Goal: Task Accomplishment & Management: Manage account settings

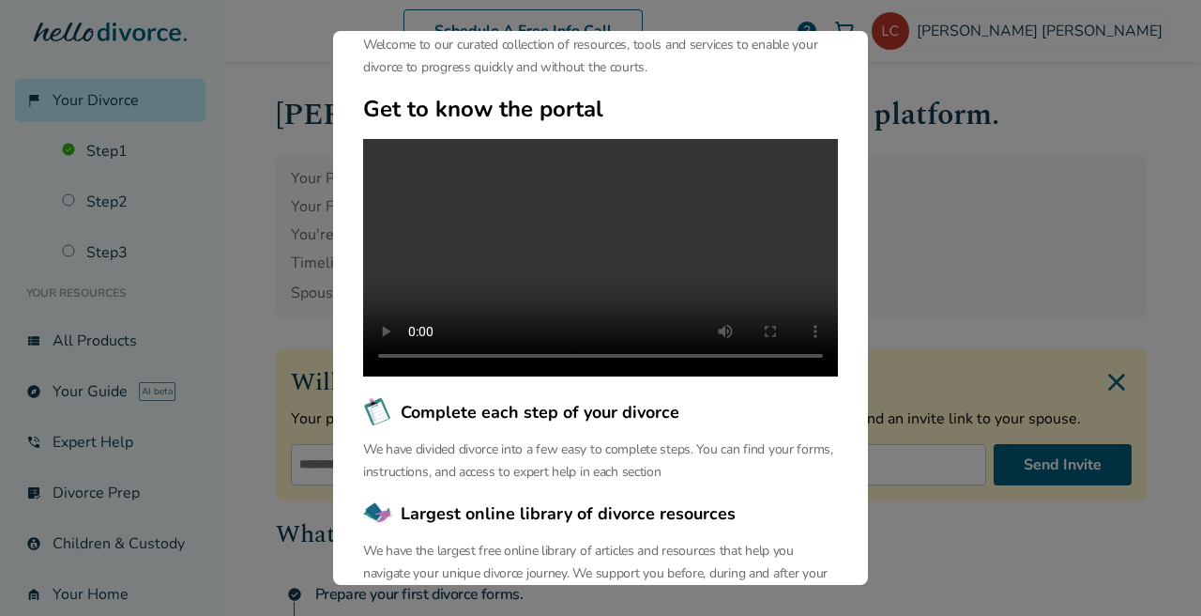
scroll to position [91, 0]
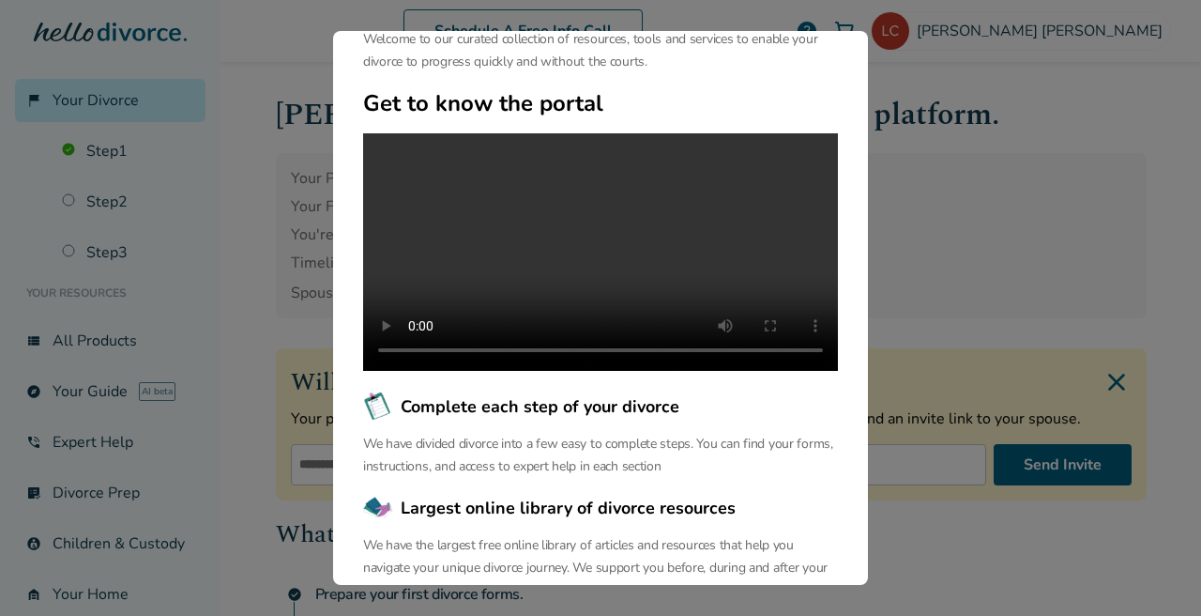
drag, startPoint x: 674, startPoint y: 365, endPoint x: 674, endPoint y: 343, distance: 21.6
click at [674, 343] on video at bounding box center [600, 251] width 475 height 237
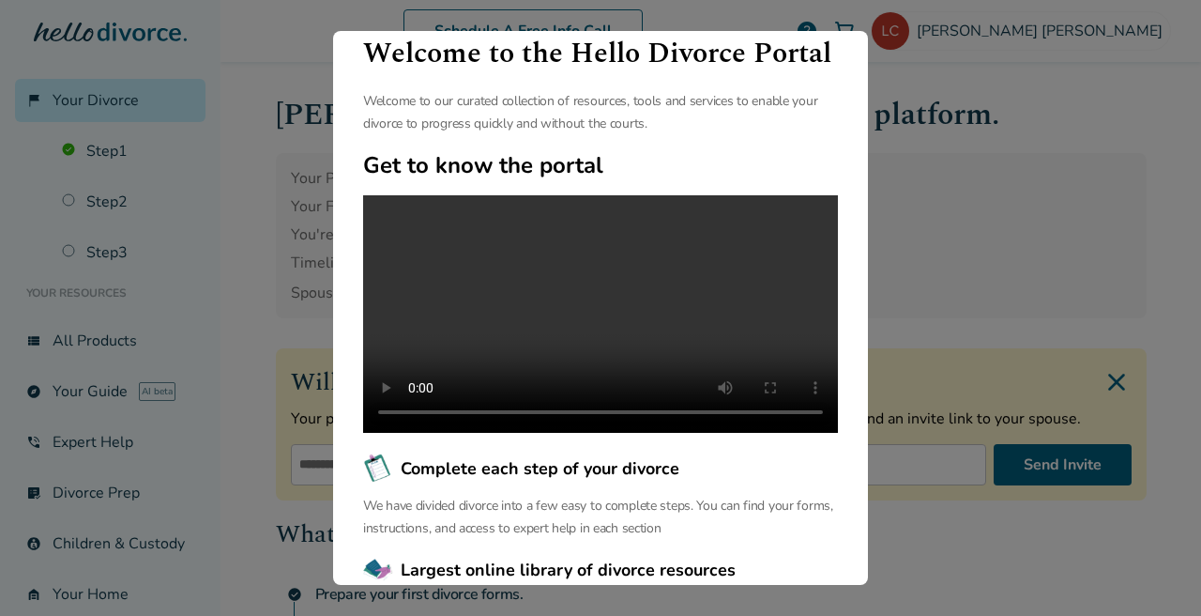
scroll to position [37, 0]
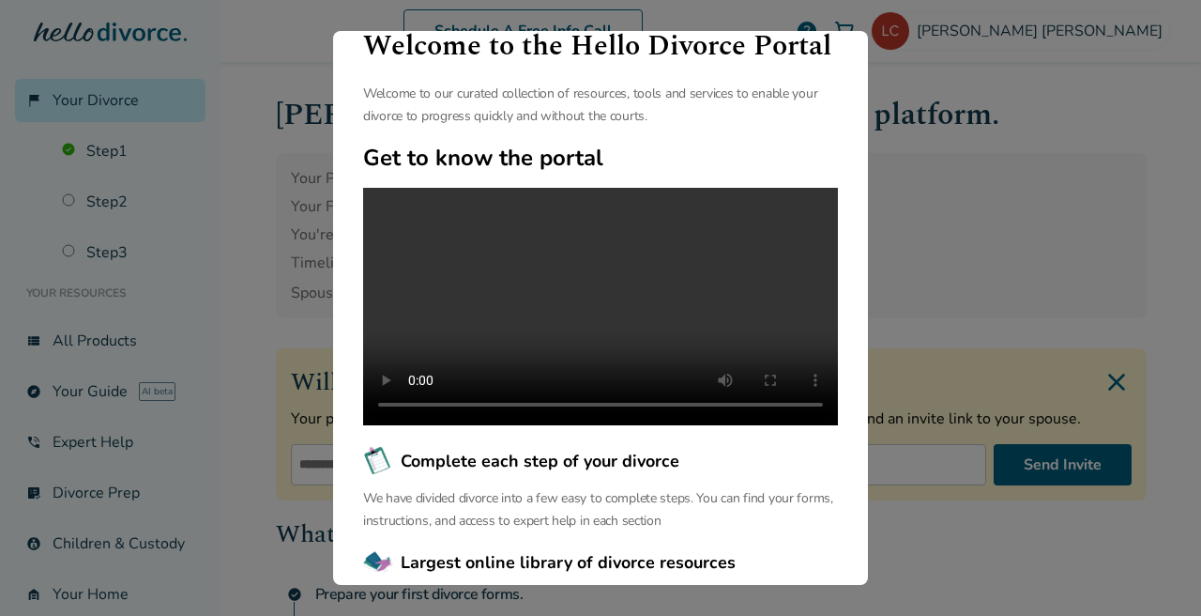
click at [769, 393] on video at bounding box center [600, 306] width 475 height 237
click at [768, 391] on video at bounding box center [600, 306] width 475 height 237
click at [763, 421] on video at bounding box center [600, 306] width 475 height 237
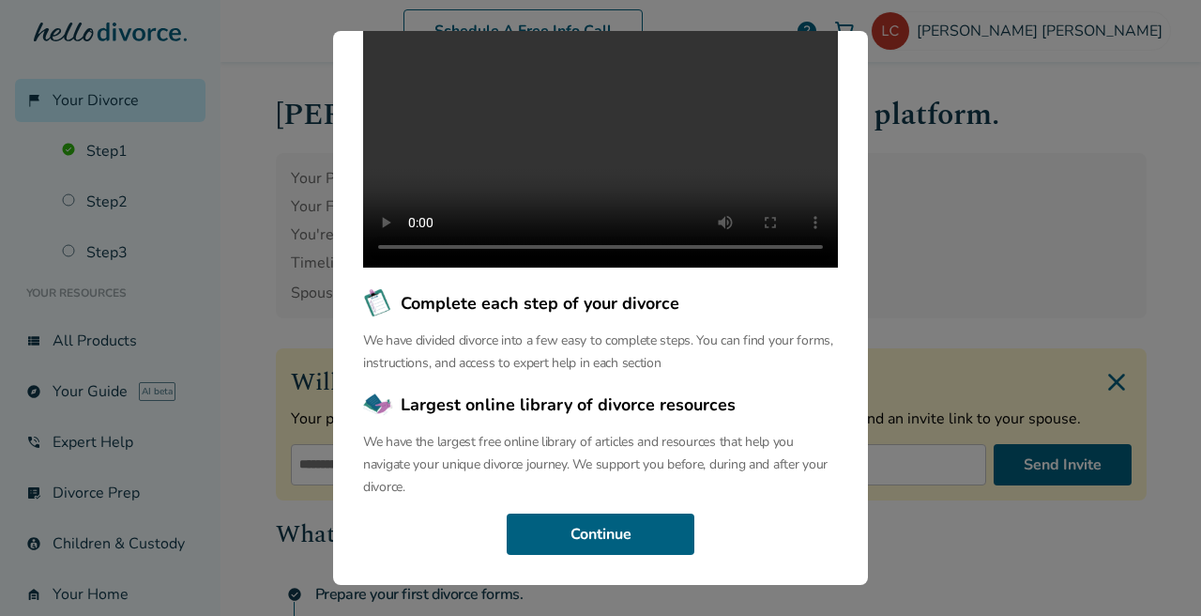
scroll to position [259, 0]
click at [988, 236] on div "Welcome to the Hello Divorce Portal Welcome to our curated collection of resour…" at bounding box center [600, 308] width 1201 height 616
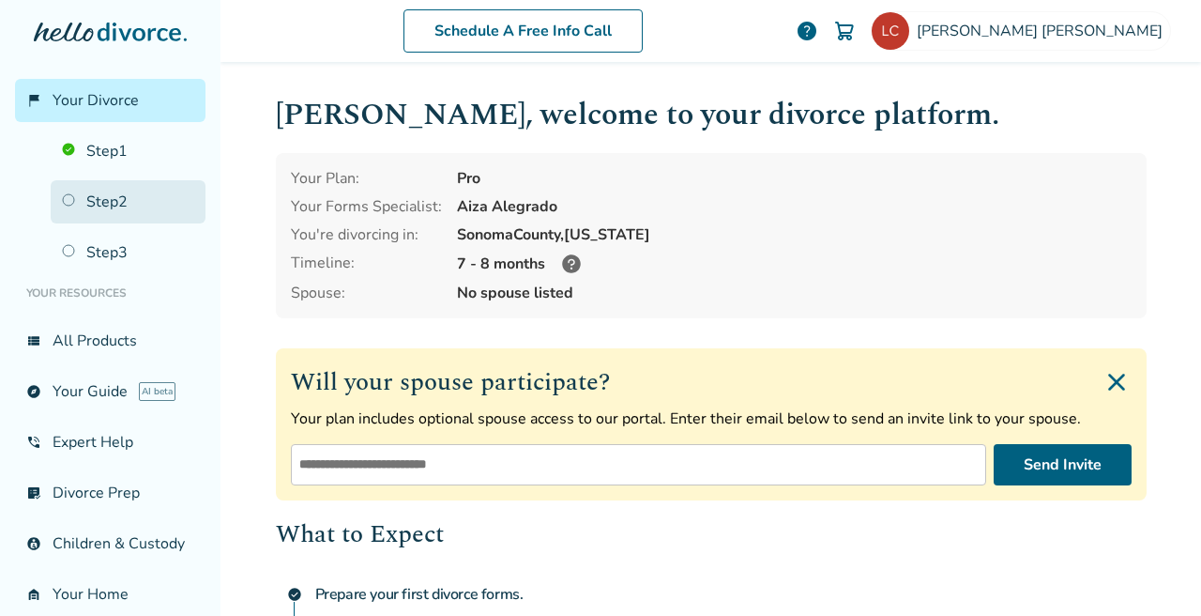
click at [116, 200] on link "Step 2" at bounding box center [128, 201] width 155 height 43
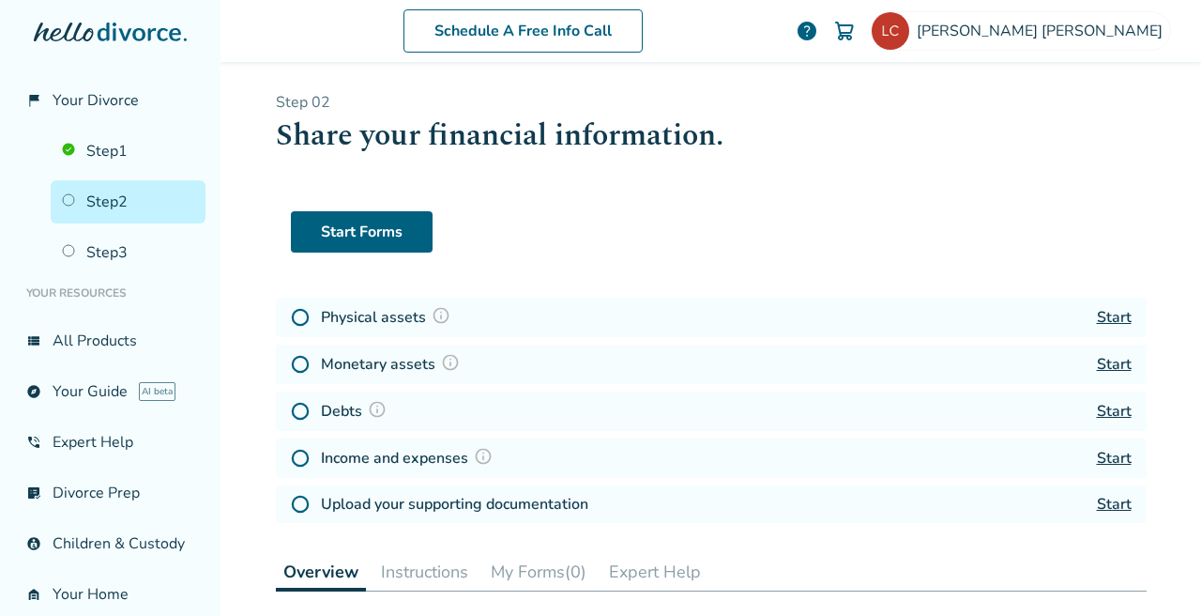
click at [1104, 314] on link "Start" at bounding box center [1114, 317] width 35 height 21
click at [122, 194] on link "Step 2" at bounding box center [128, 201] width 155 height 43
click at [128, 204] on link "Step 2" at bounding box center [128, 201] width 155 height 43
click at [1109, 314] on link "Start" at bounding box center [1114, 317] width 35 height 21
click at [1111, 315] on link "Start" at bounding box center [1114, 317] width 35 height 21
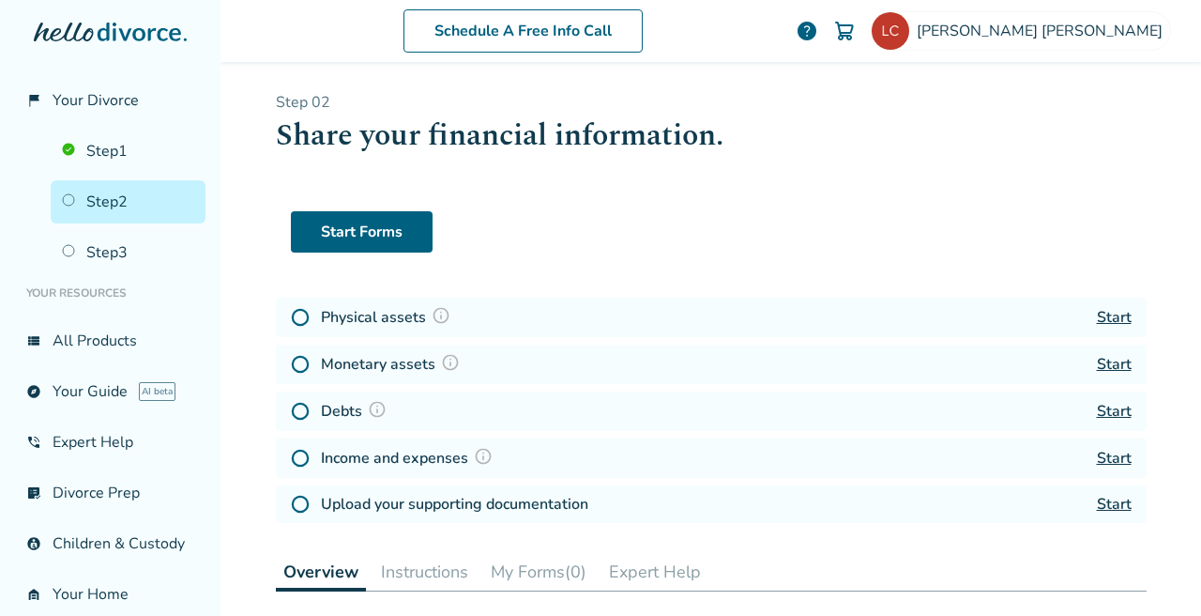
click at [1111, 315] on link "Start" at bounding box center [1114, 317] width 35 height 21
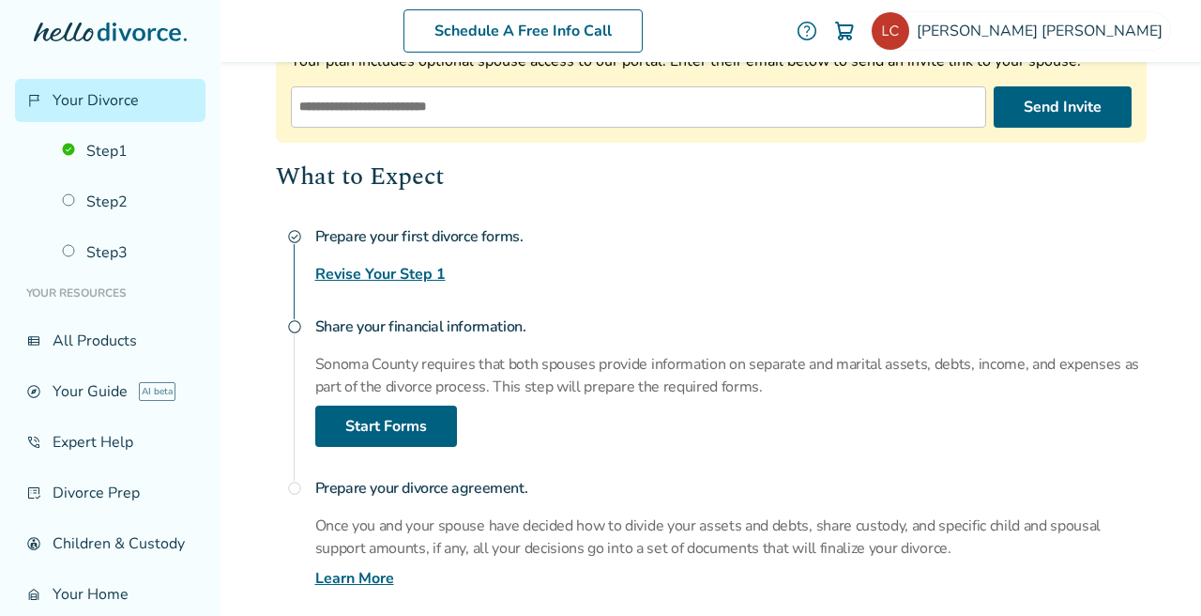
scroll to position [358, 0]
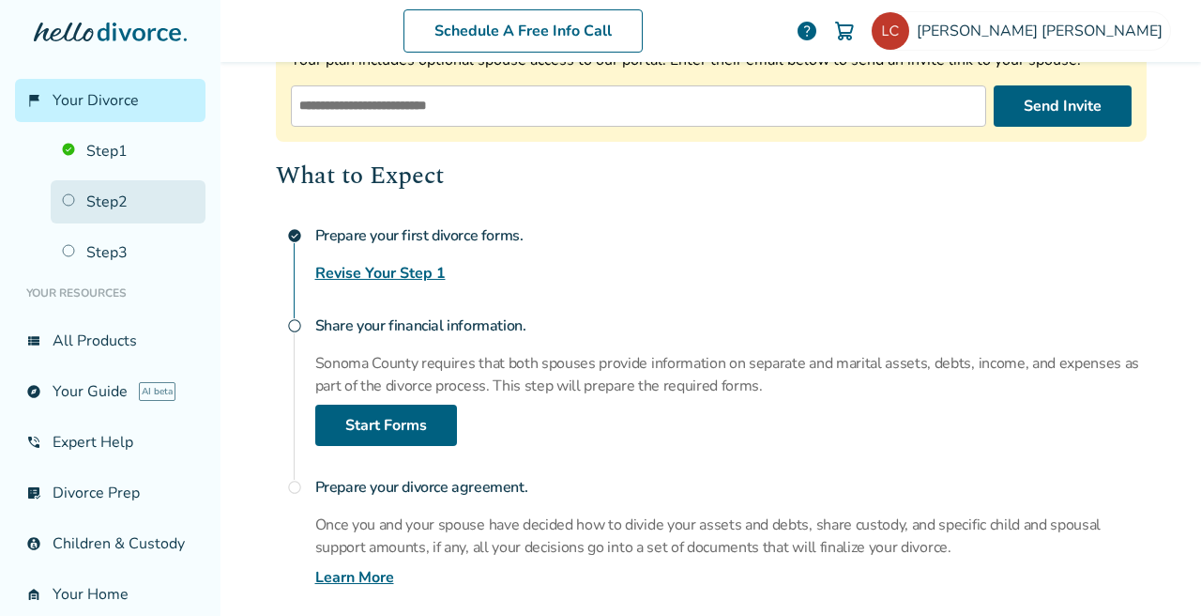
click at [72, 201] on link "Step 2" at bounding box center [128, 201] width 155 height 43
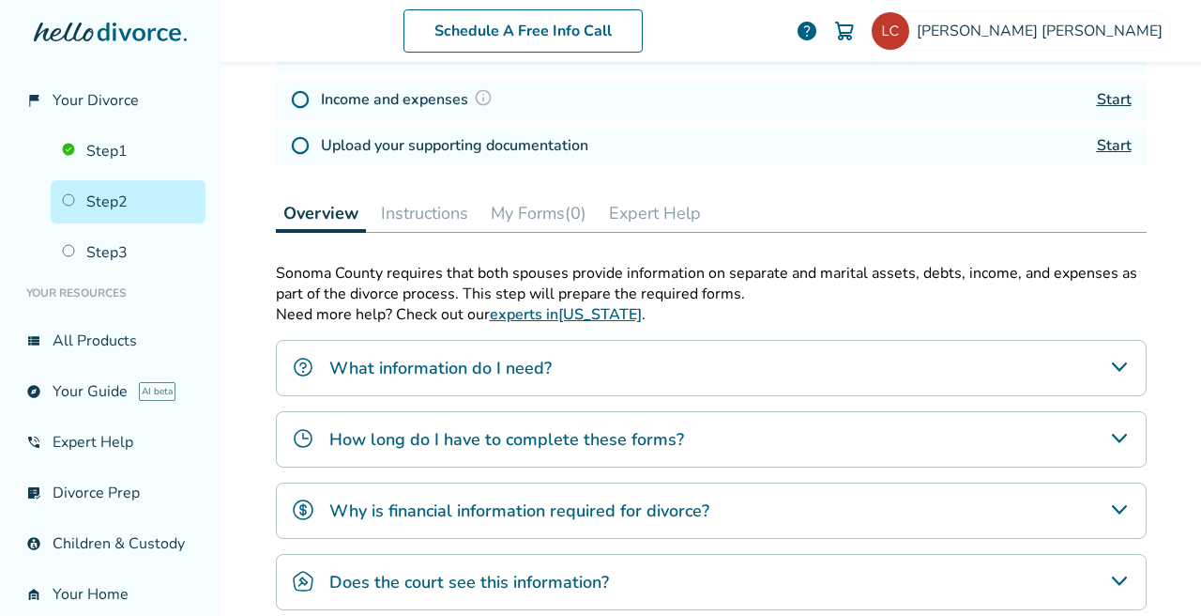
scroll to position [92, 0]
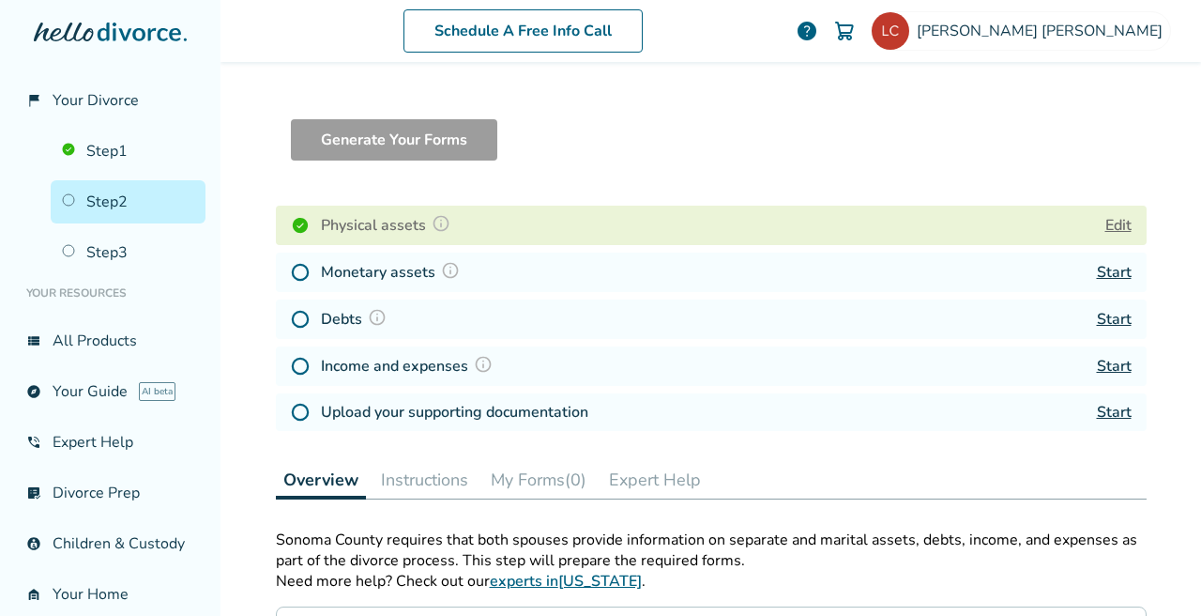
click at [1109, 278] on link "Start" at bounding box center [1114, 272] width 35 height 21
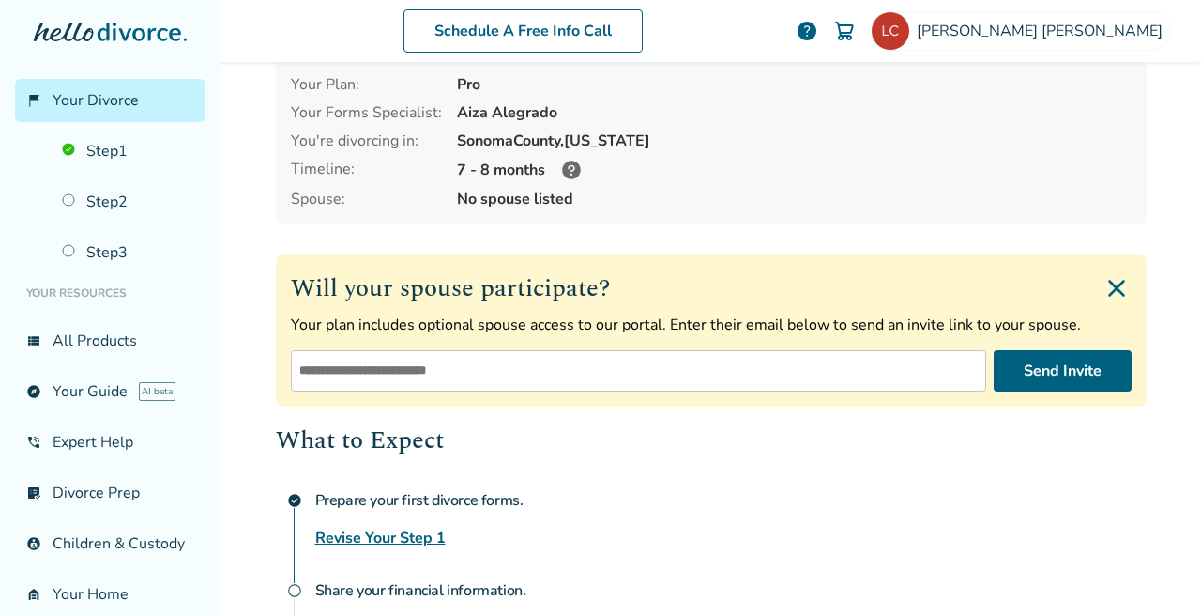
scroll to position [9, 0]
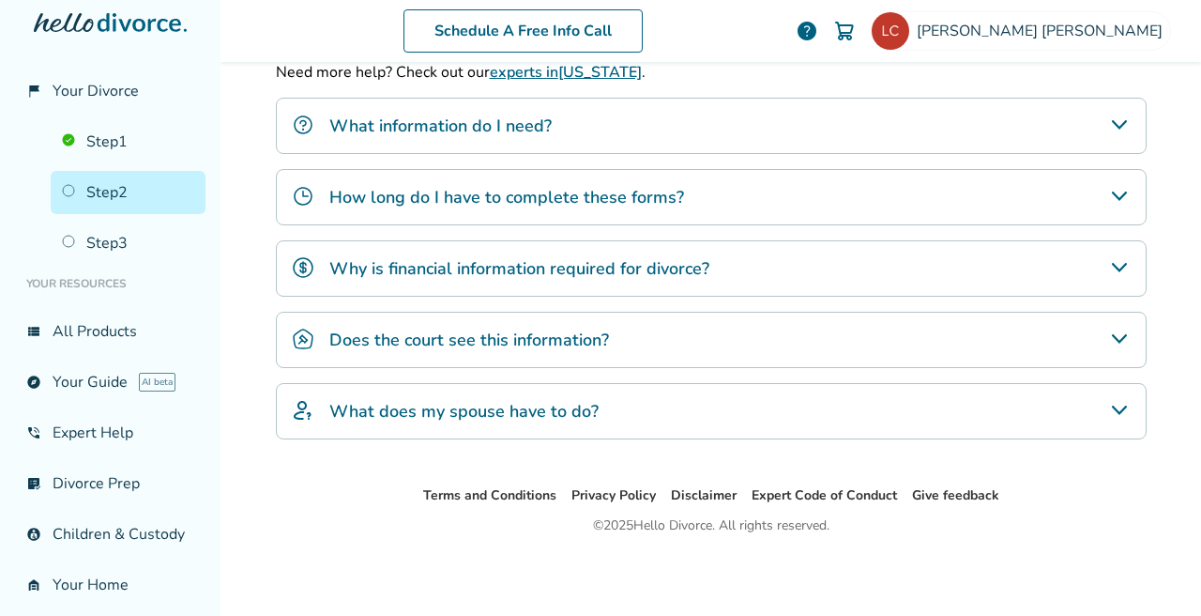
scroll to position [608, 0]
click at [1118, 338] on icon "Does the court see this information?" at bounding box center [1119, 338] width 23 height 23
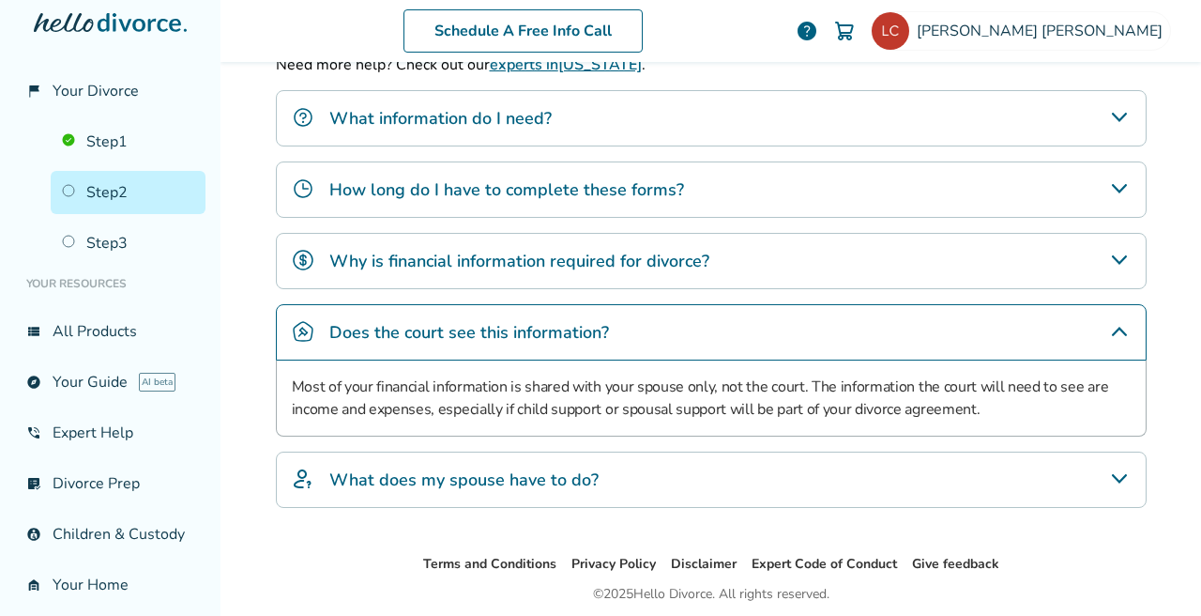
click at [1117, 340] on icon "Does the court see this information?" at bounding box center [1119, 331] width 23 height 23
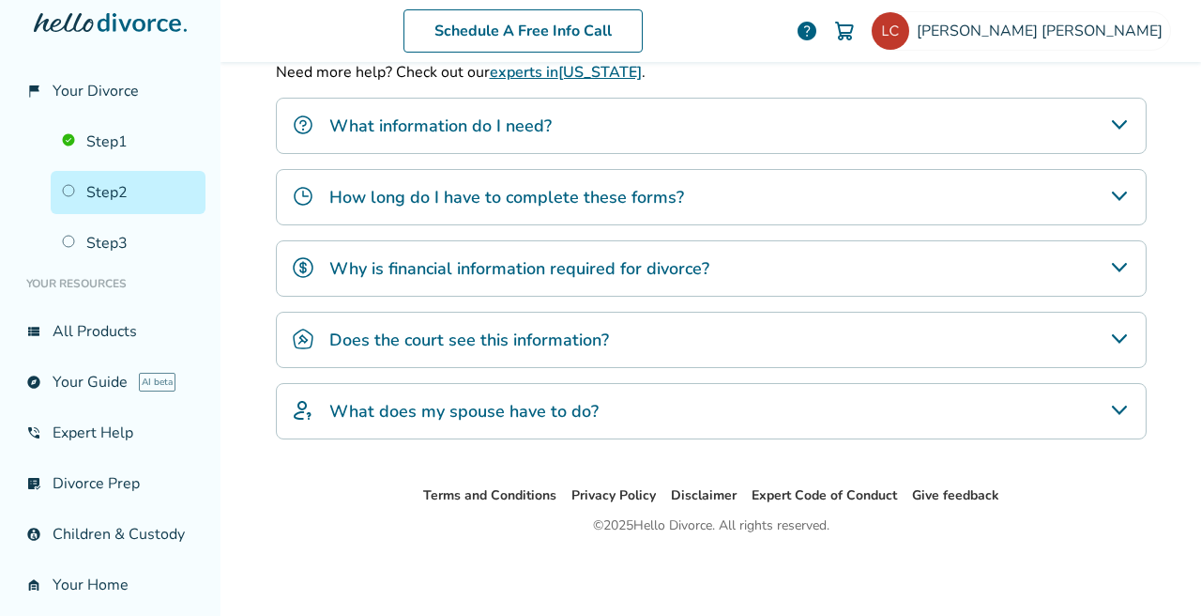
click at [1115, 409] on icon "What does my spouse have to do?" at bounding box center [1118, 409] width 15 height 9
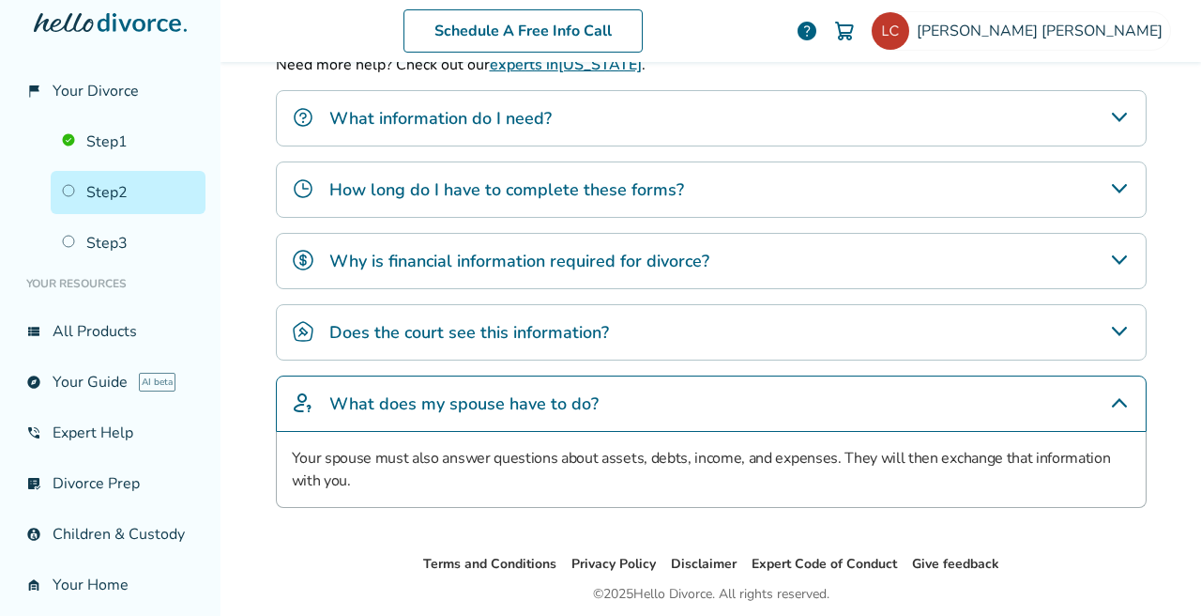
click at [1115, 407] on icon "What does my spouse have to do?" at bounding box center [1119, 402] width 23 height 23
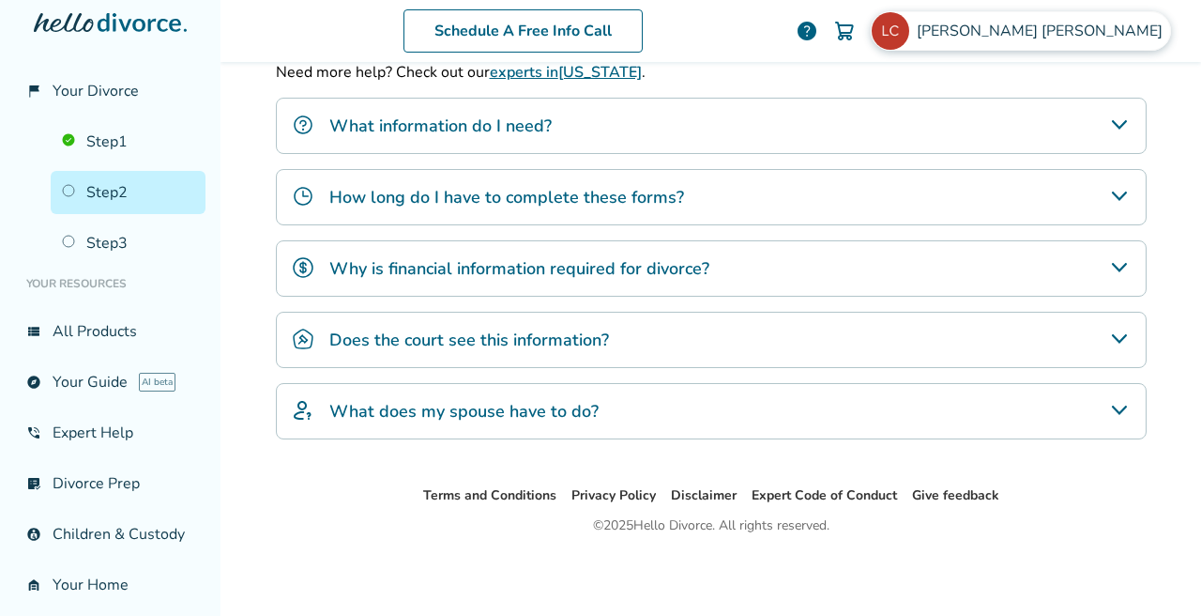
click at [1077, 32] on span "[PERSON_NAME]" at bounding box center [1043, 31] width 253 height 21
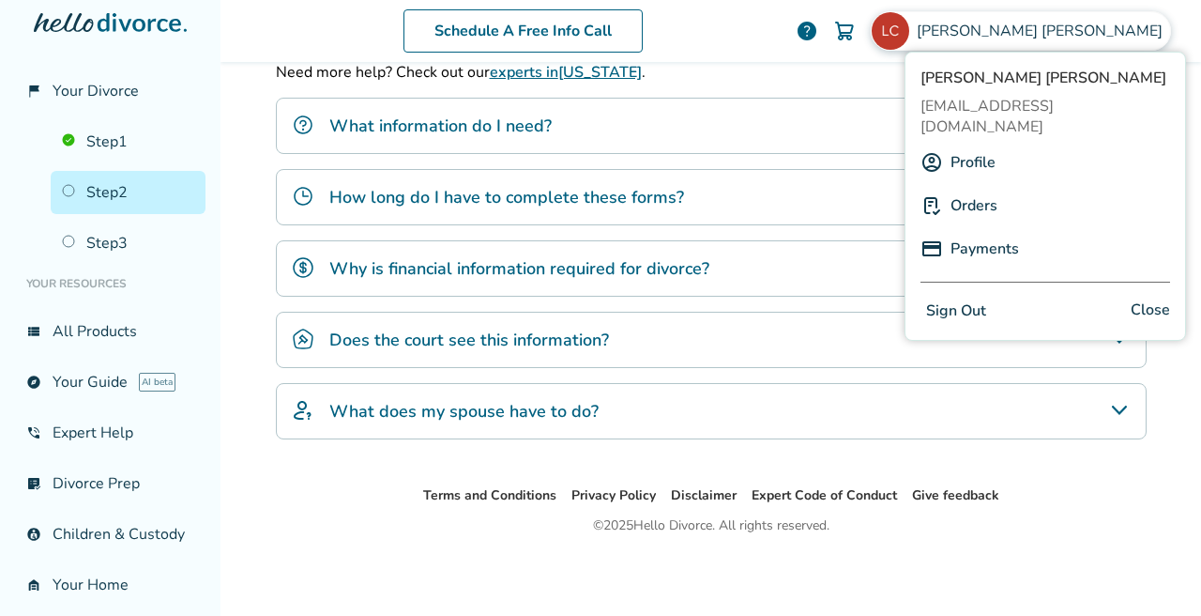
click at [960, 297] on button "Sign Out" at bounding box center [955, 310] width 71 height 27
